Goal: Task Accomplishment & Management: Manage account settings

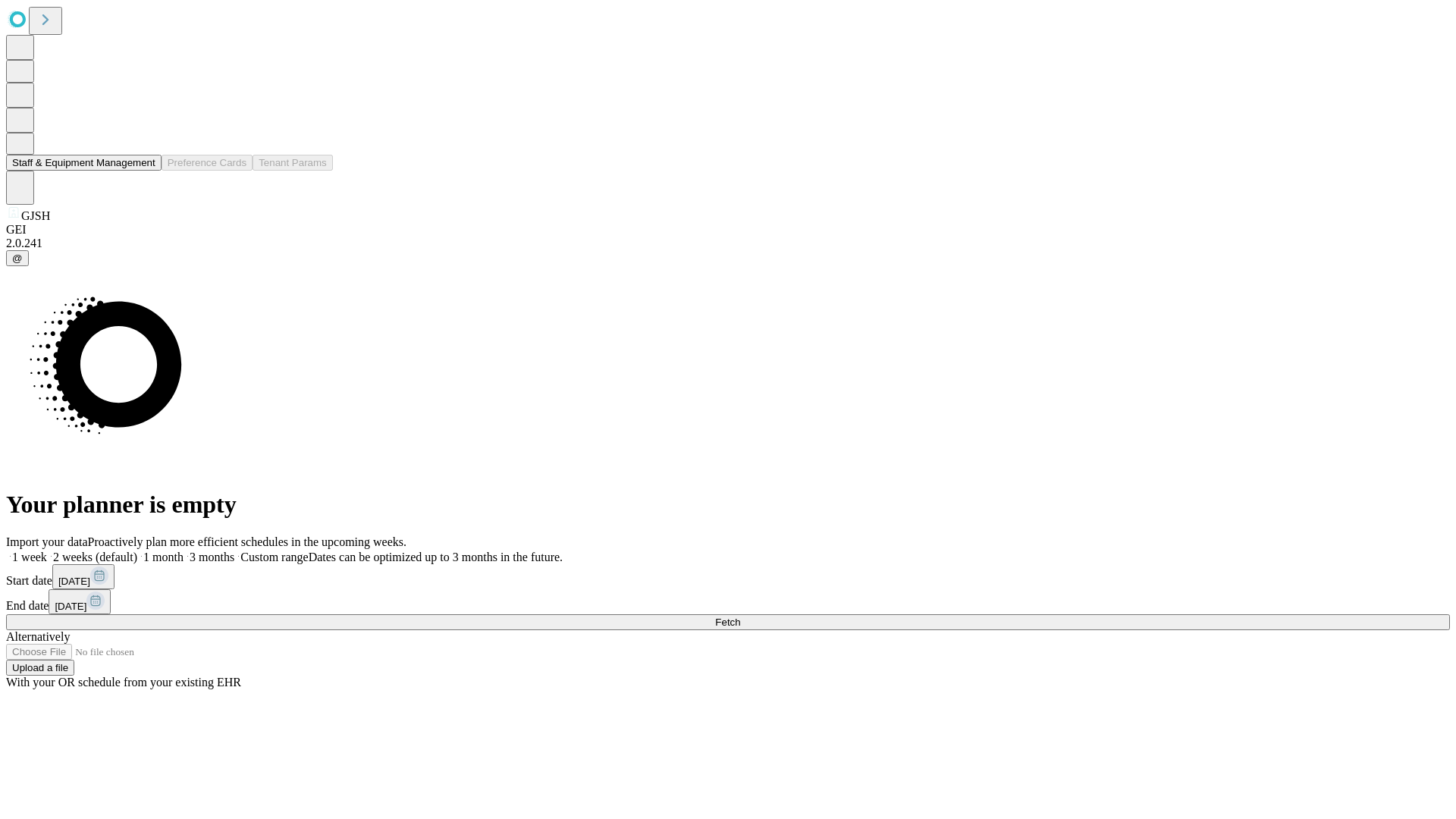
click at [145, 171] on button "Staff & Equipment Management" at bounding box center [83, 162] width 155 height 15
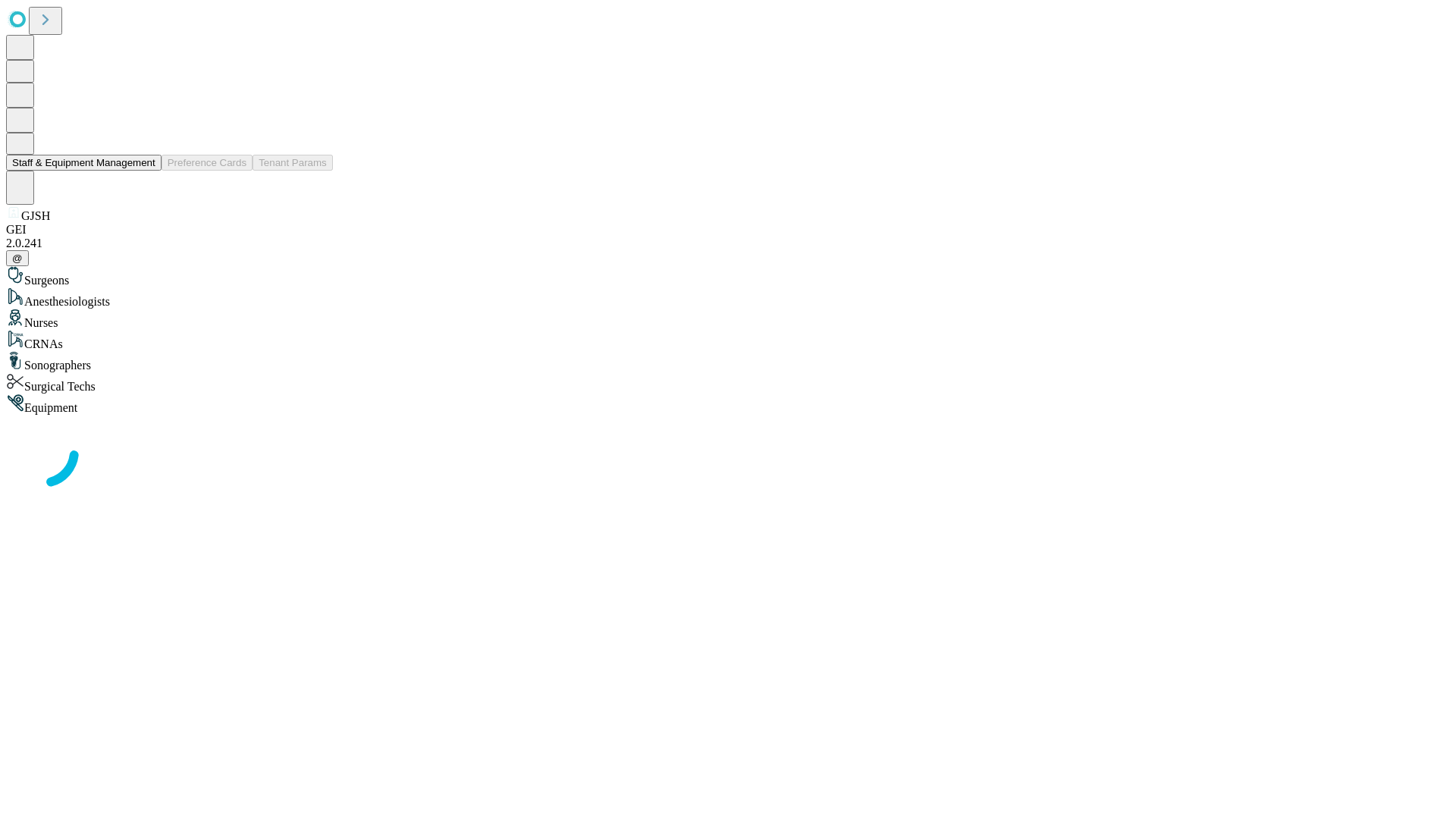
click at [145, 171] on button "Staff & Equipment Management" at bounding box center [83, 162] width 155 height 15
